Goal: Navigation & Orientation: Find specific page/section

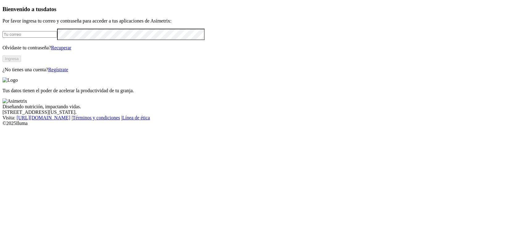
type input "[PERSON_NAME][EMAIL_ADDRESS][DOMAIN_NAME]"
click at [21, 62] on button "Ingresa" at bounding box center [11, 59] width 19 height 6
